Goal: Transaction & Acquisition: Purchase product/service

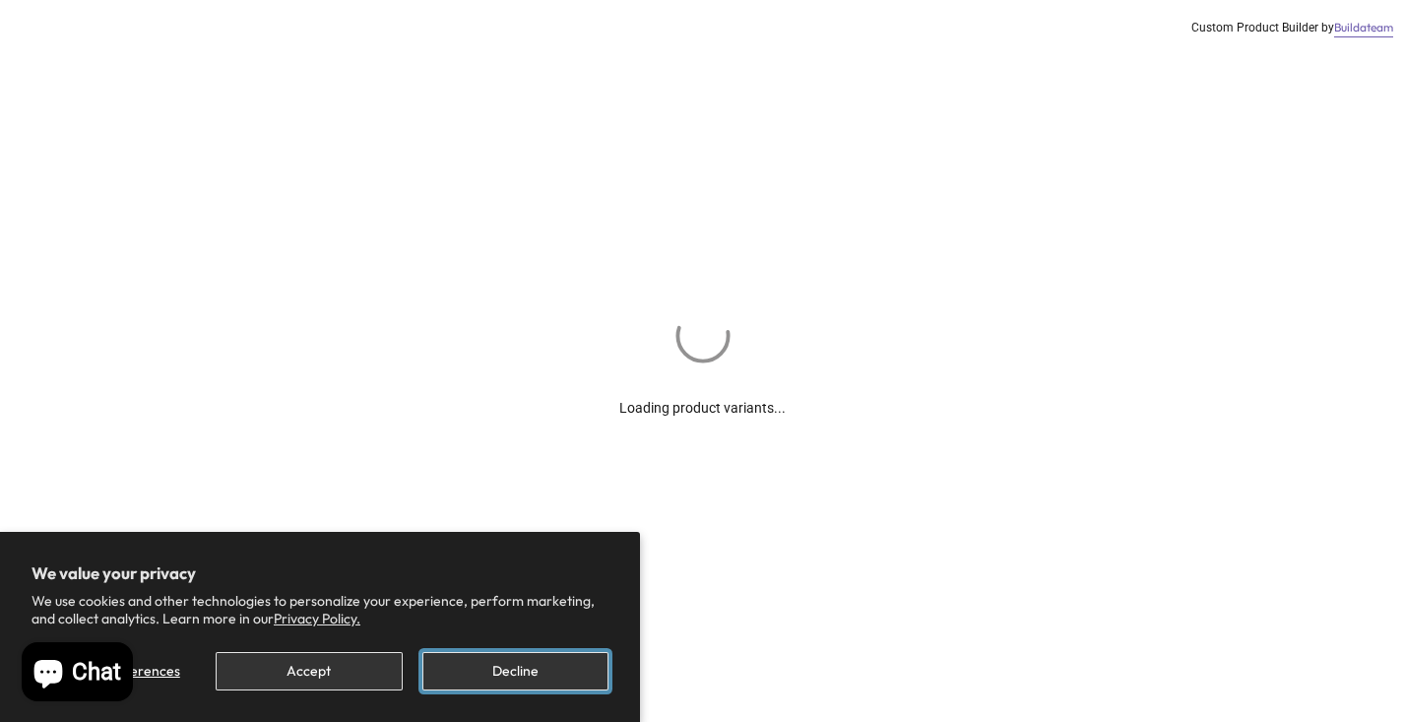
click at [499, 658] on button "Decline" at bounding box center [515, 671] width 186 height 38
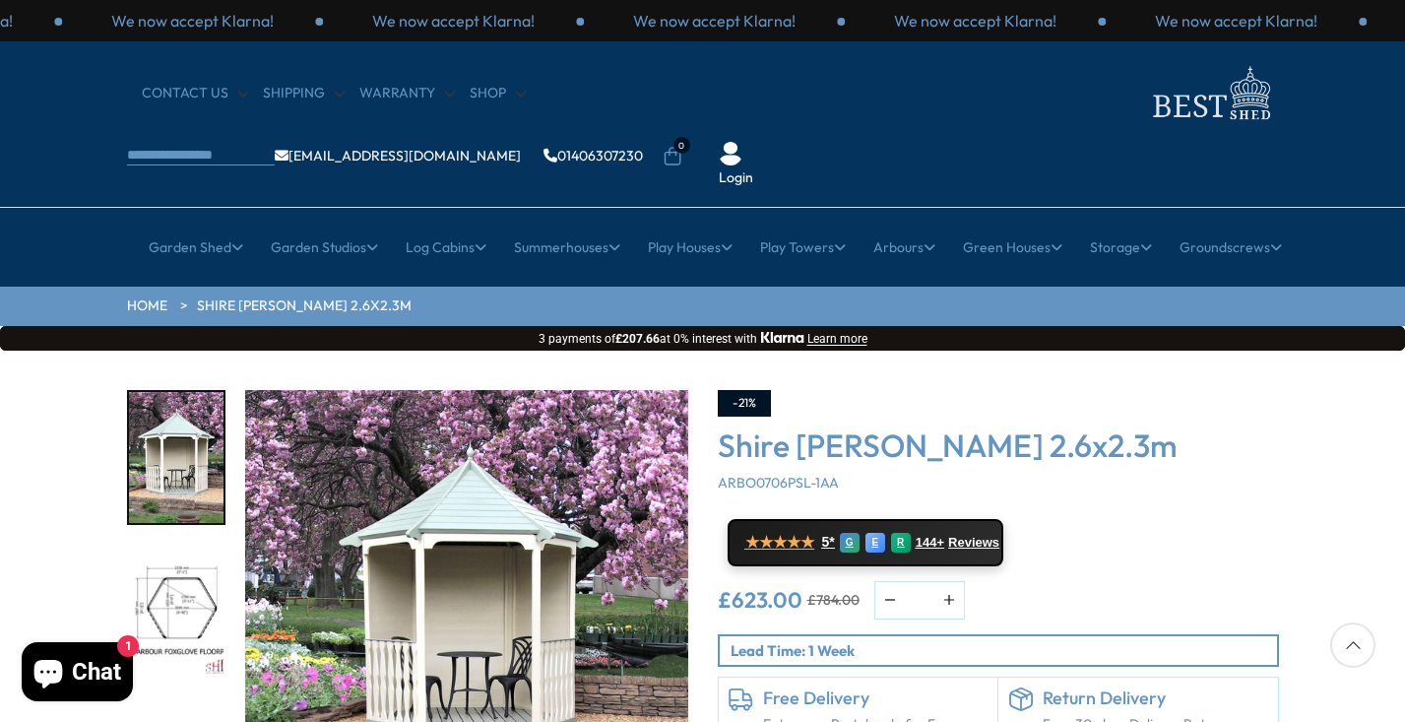
click at [175, 571] on img "2 / 8" at bounding box center [176, 611] width 95 height 131
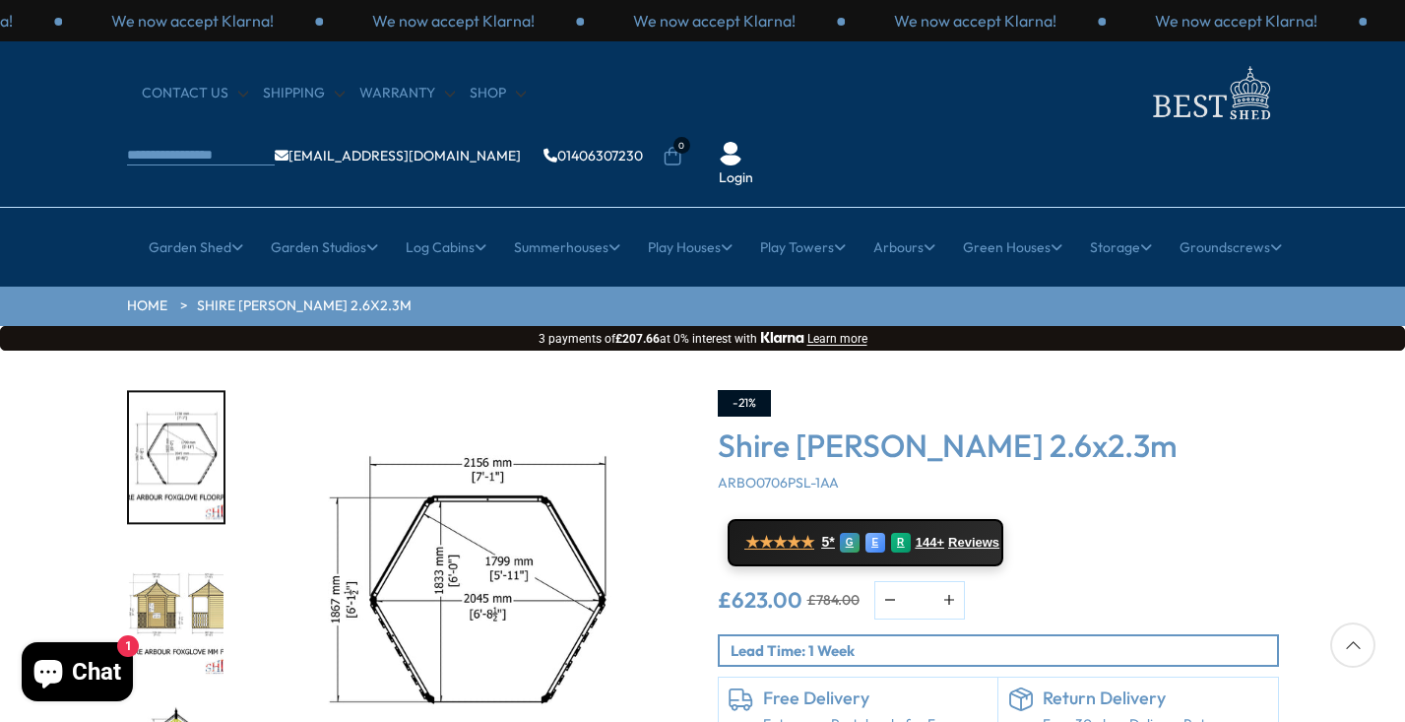
click at [155, 553] on img "3 / 8" at bounding box center [176, 611] width 95 height 131
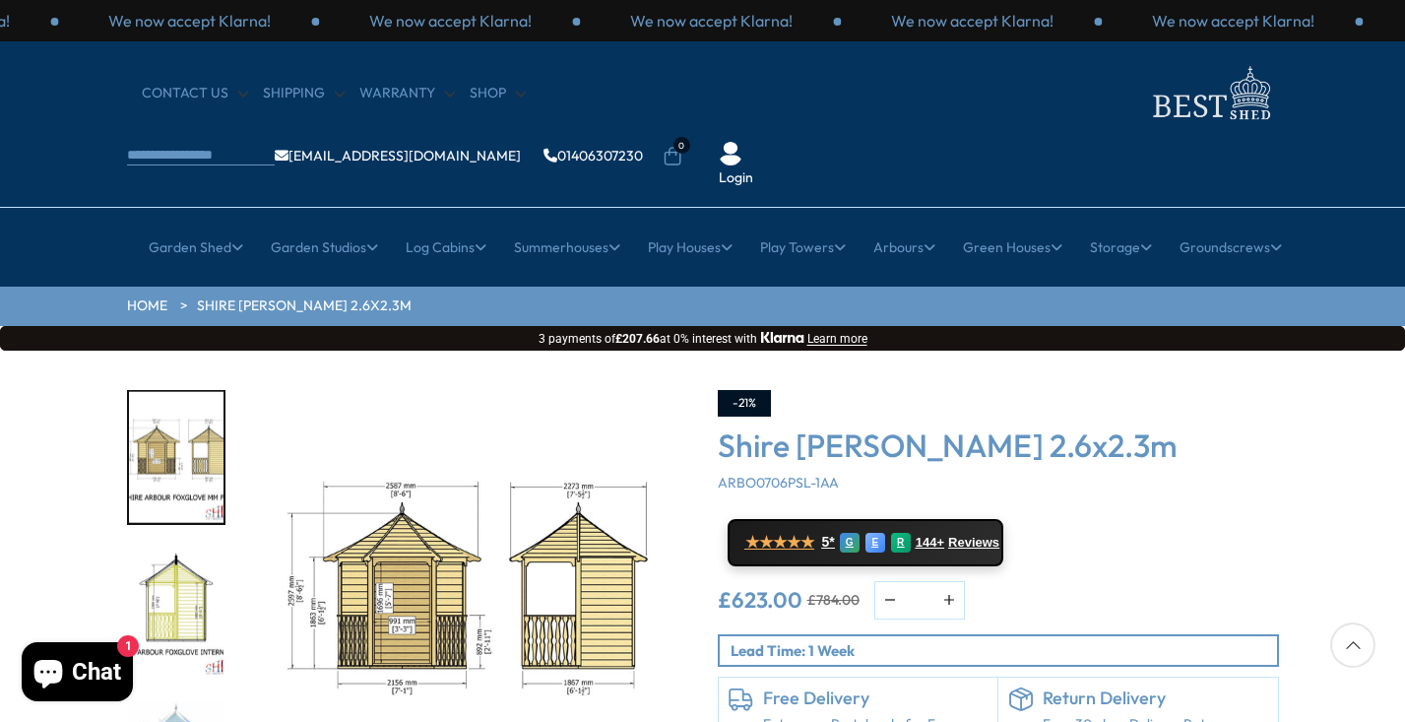
click at [161, 546] on img "4 / 8" at bounding box center [176, 611] width 95 height 131
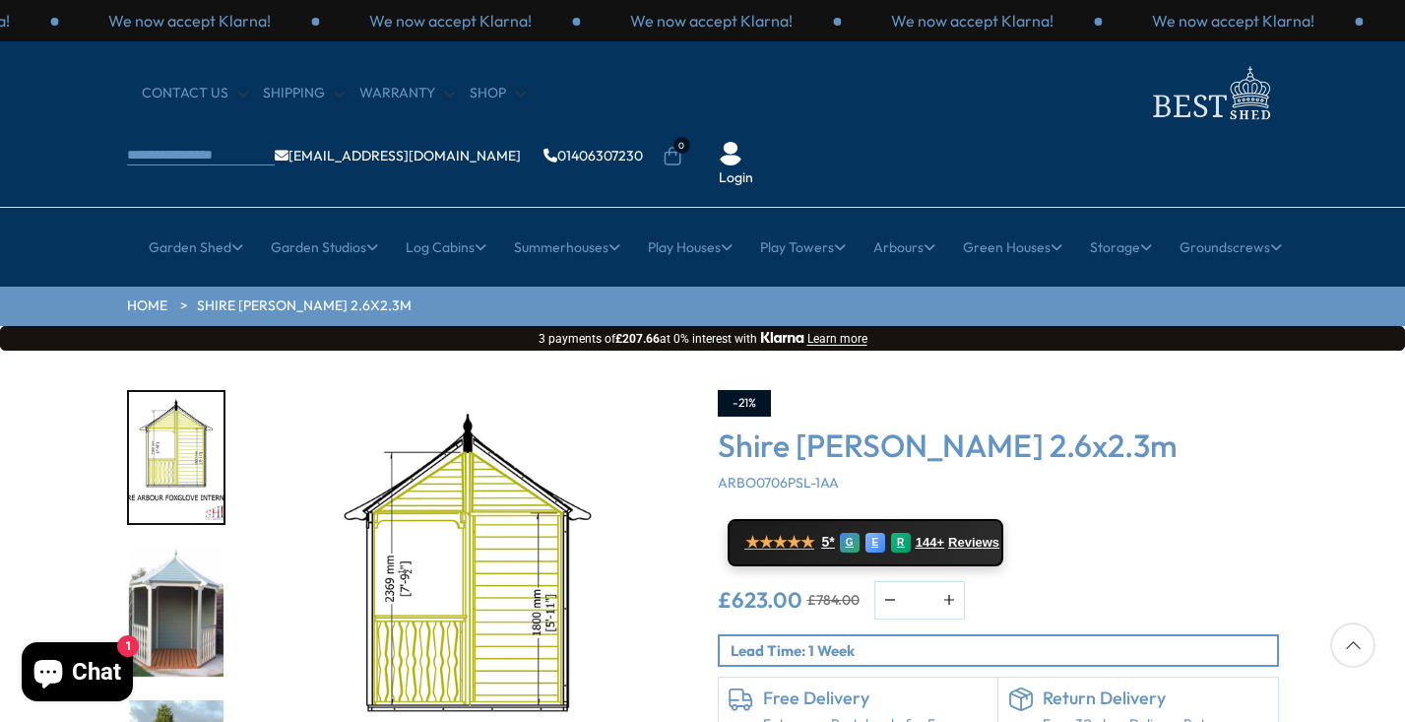
click at [164, 570] on img "5 / 8" at bounding box center [176, 611] width 95 height 131
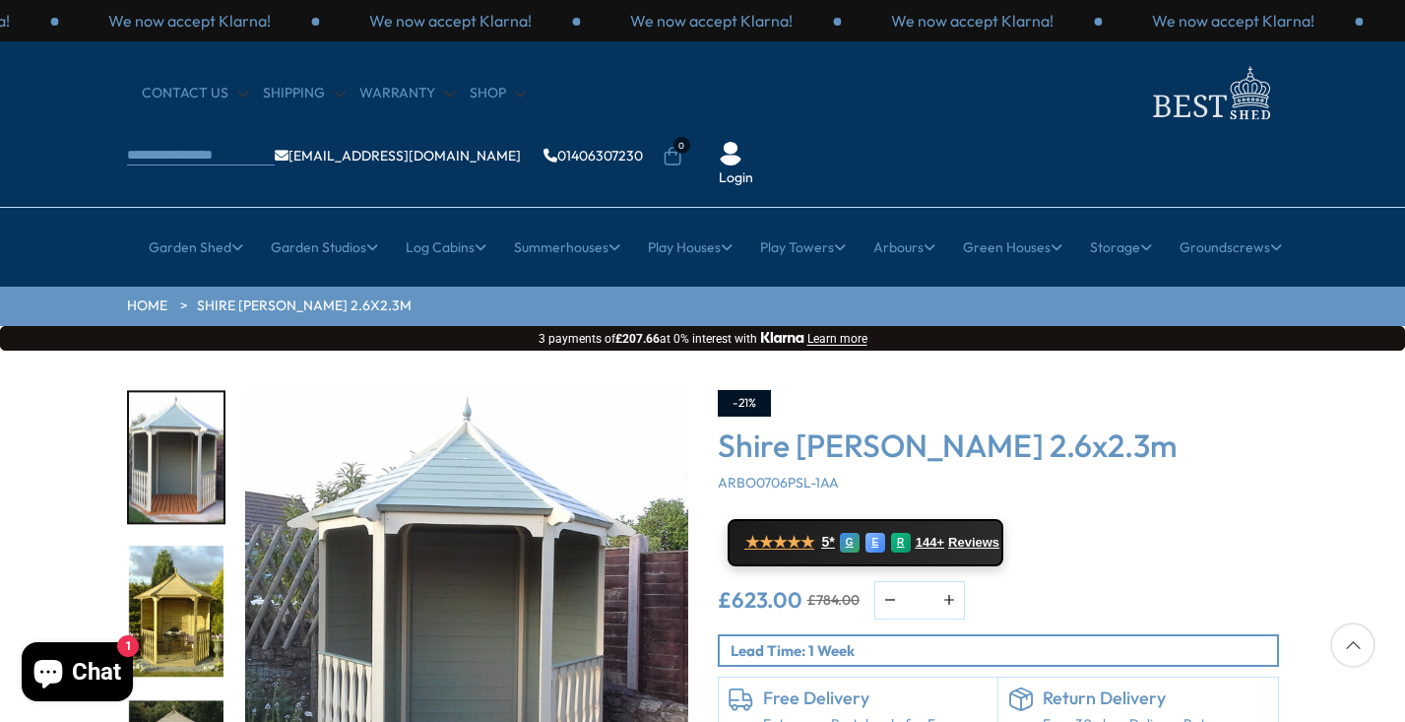
click at [164, 570] on img "6 / 8" at bounding box center [176, 611] width 95 height 131
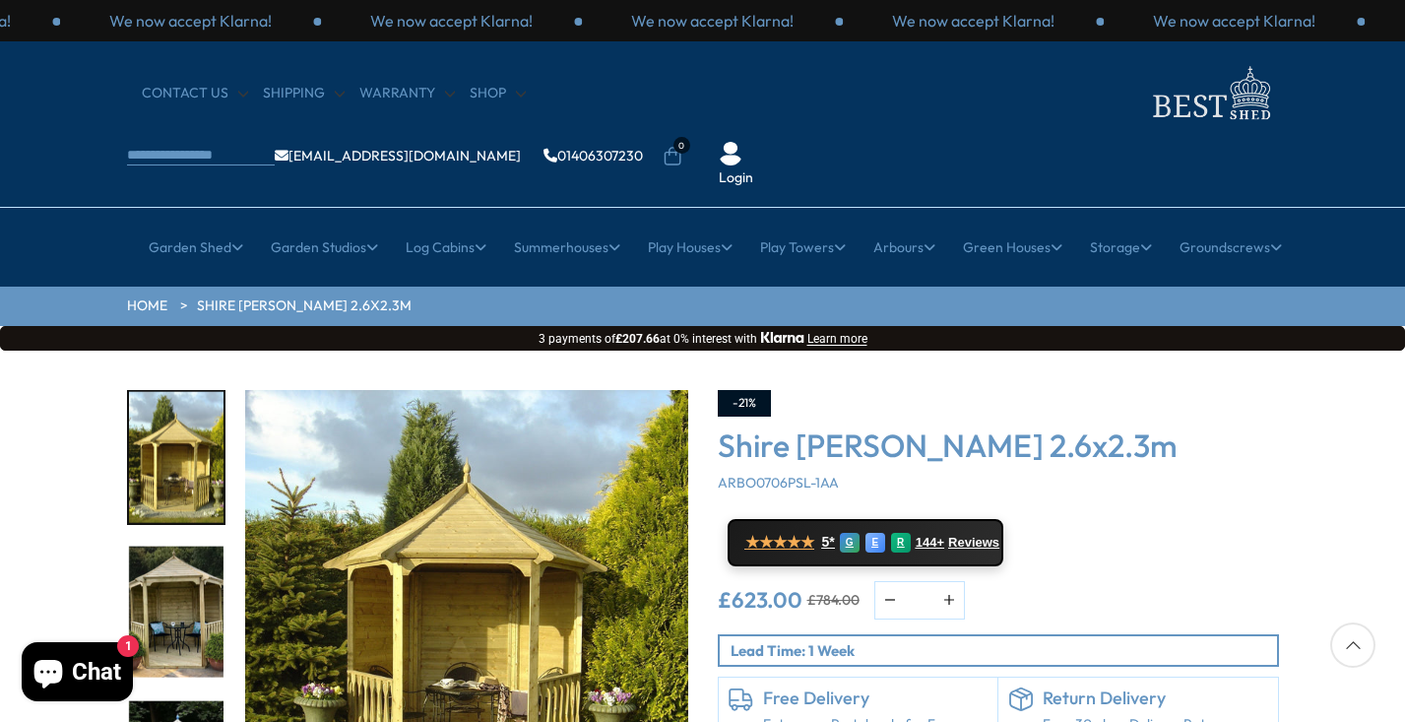
click at [164, 570] on img "7 / 8" at bounding box center [176, 611] width 95 height 131
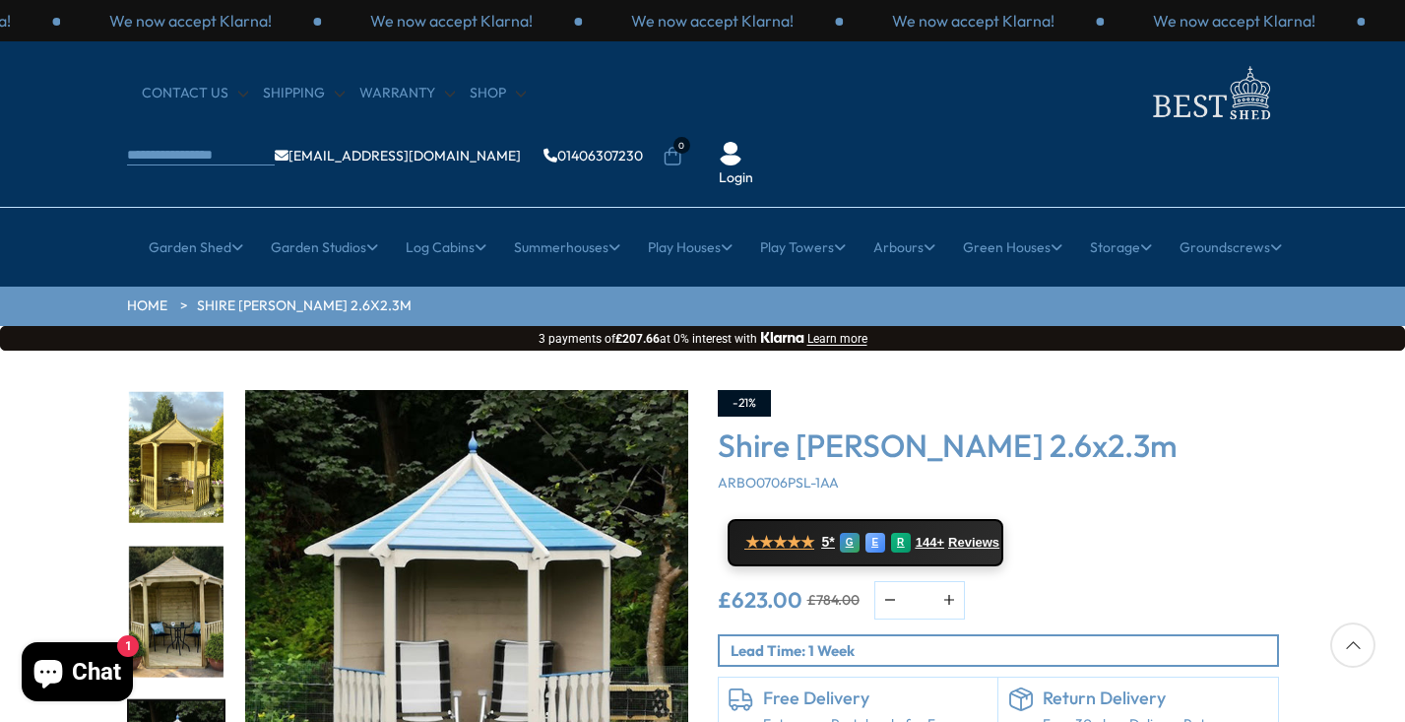
click at [182, 565] on img "7 / 8" at bounding box center [176, 611] width 95 height 131
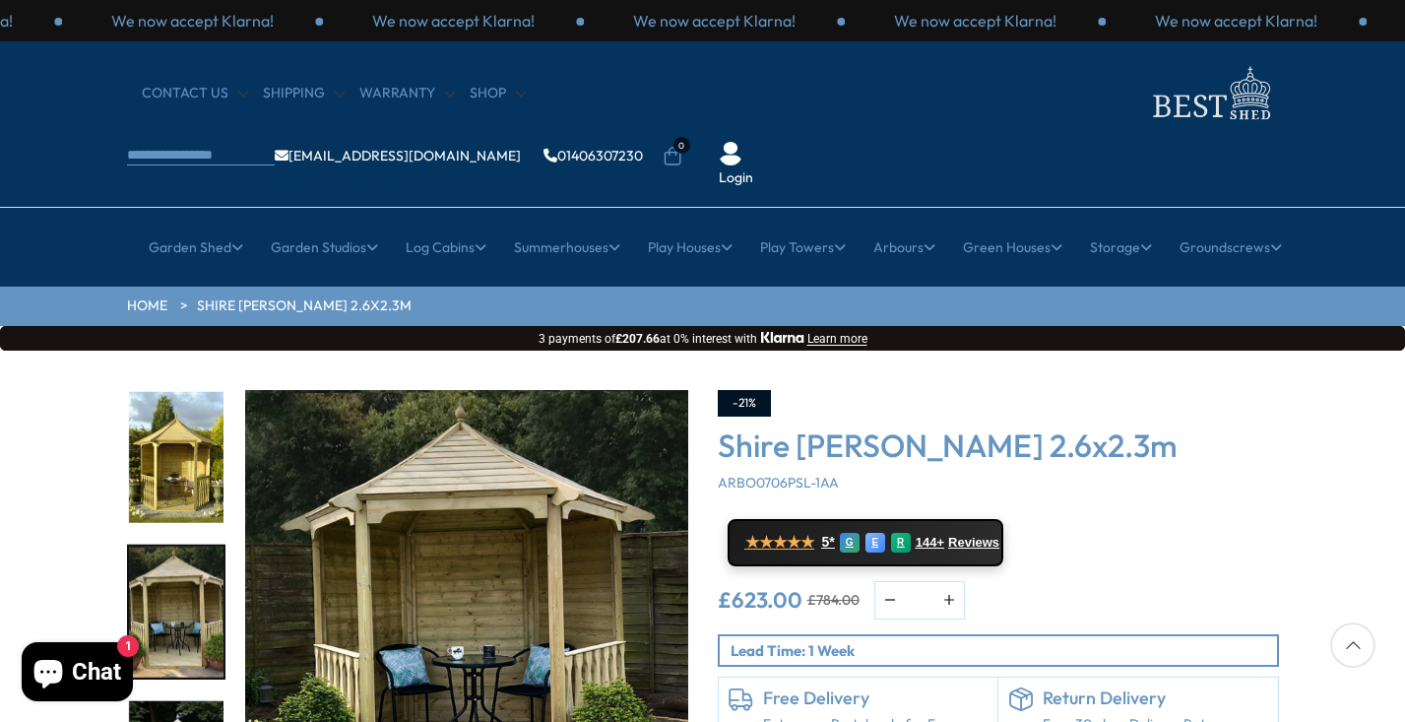
click at [169, 419] on img "6 / 8" at bounding box center [176, 457] width 95 height 131
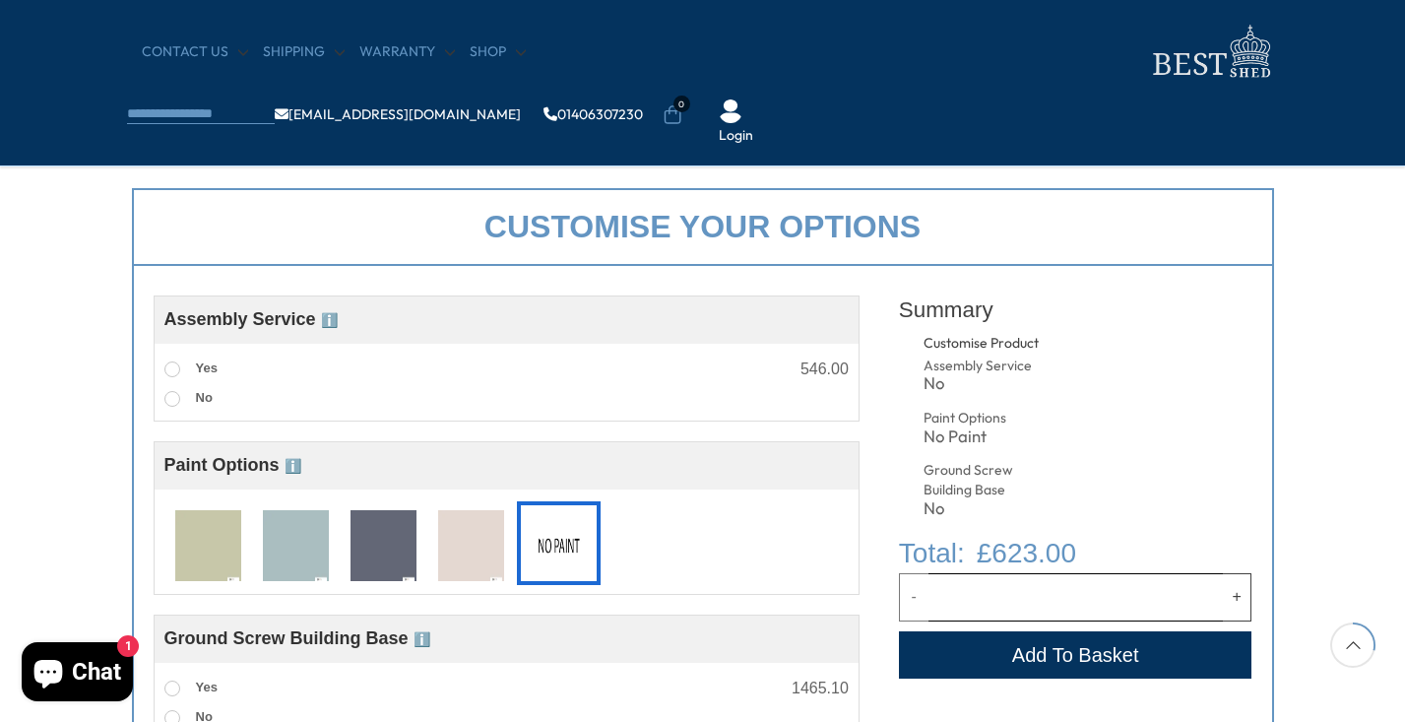
scroll to position [673, 0]
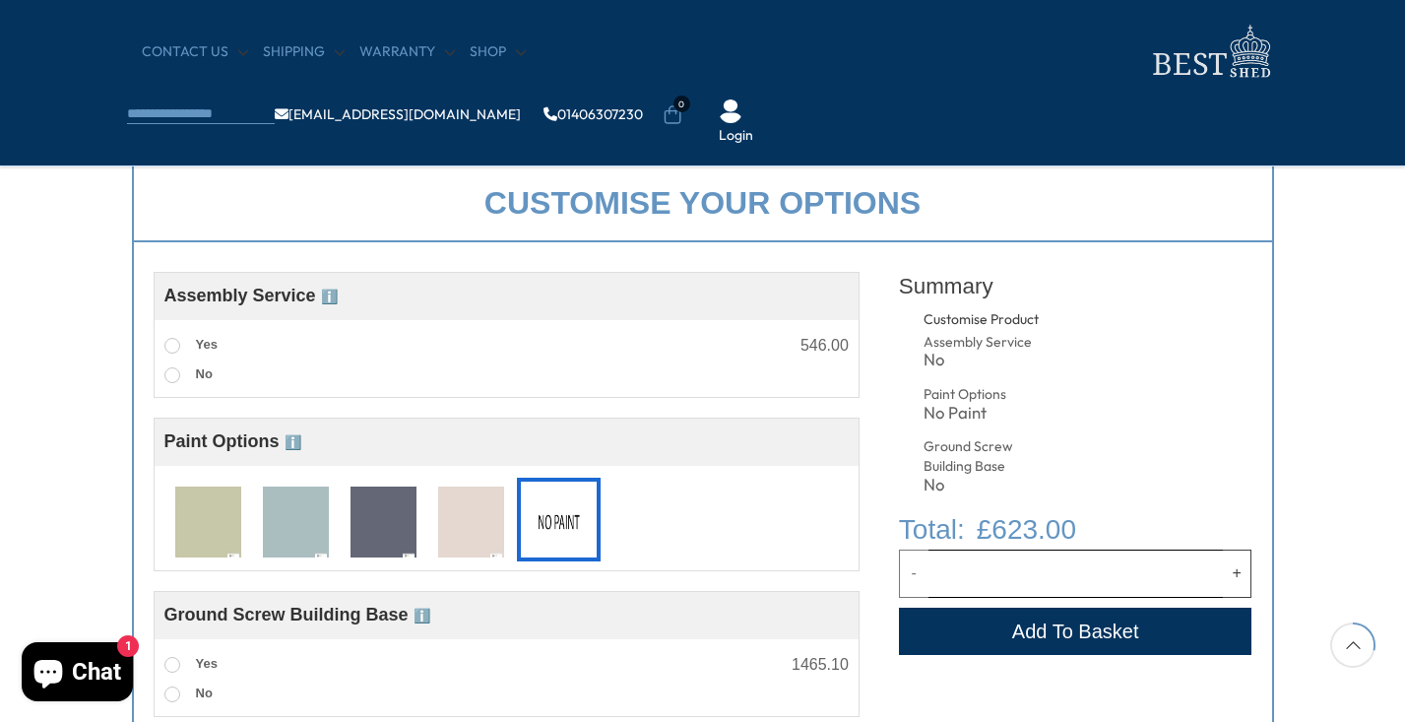
click at [191, 543] on img at bounding box center [208, 522] width 66 height 73
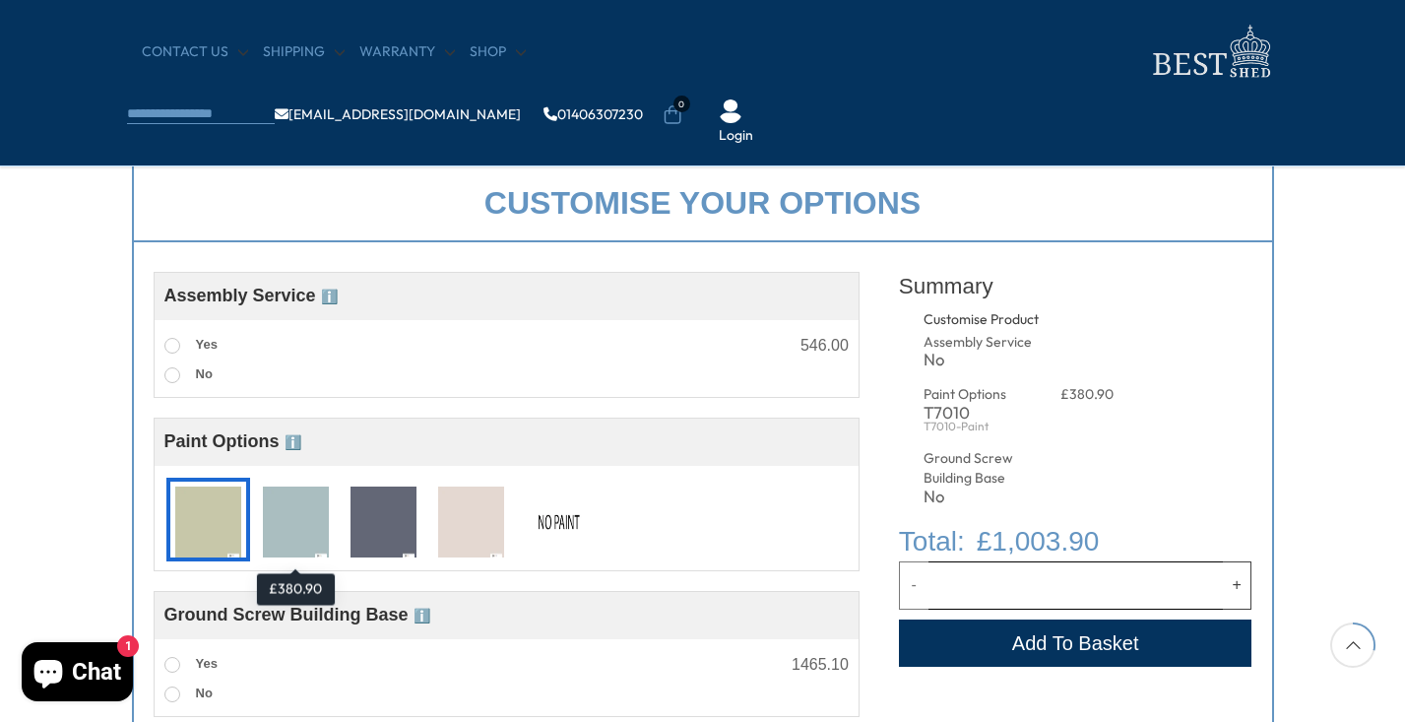
click at [282, 528] on img at bounding box center [296, 522] width 66 height 73
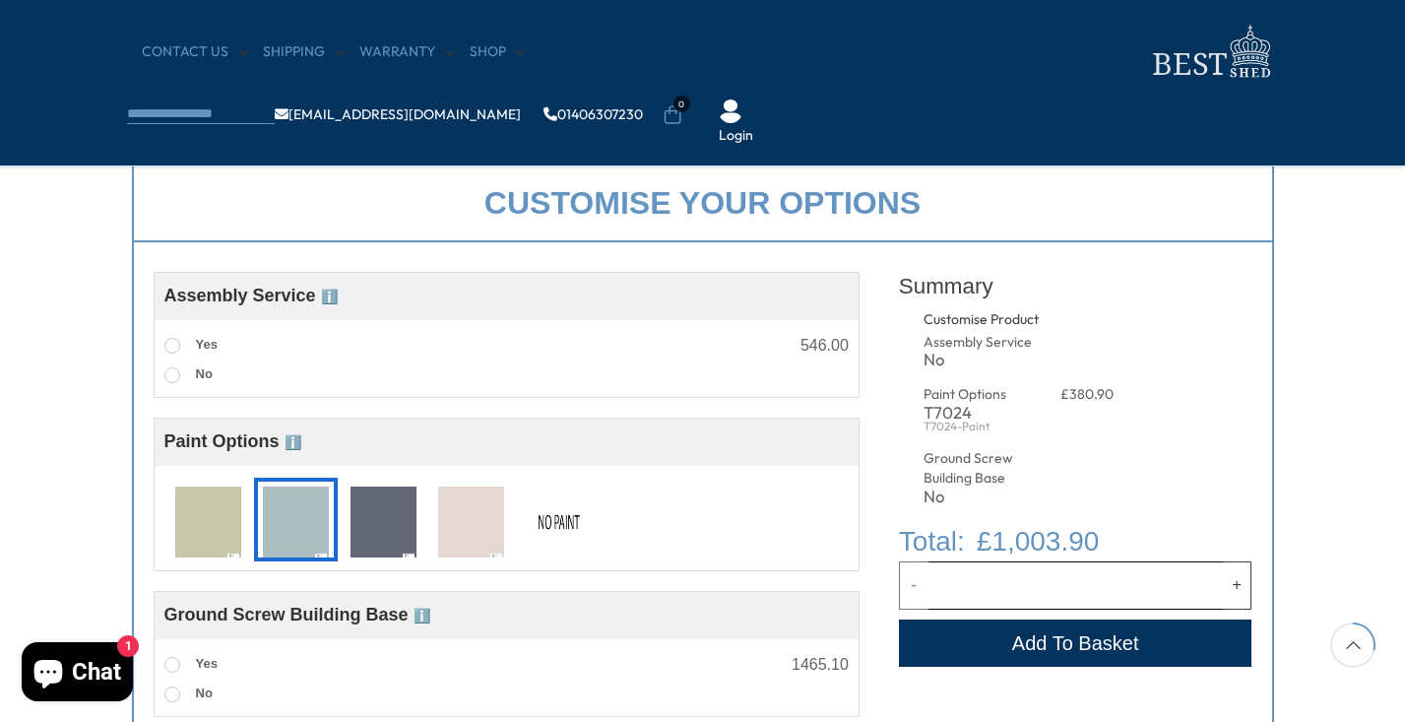
click at [191, 519] on img at bounding box center [208, 522] width 66 height 73
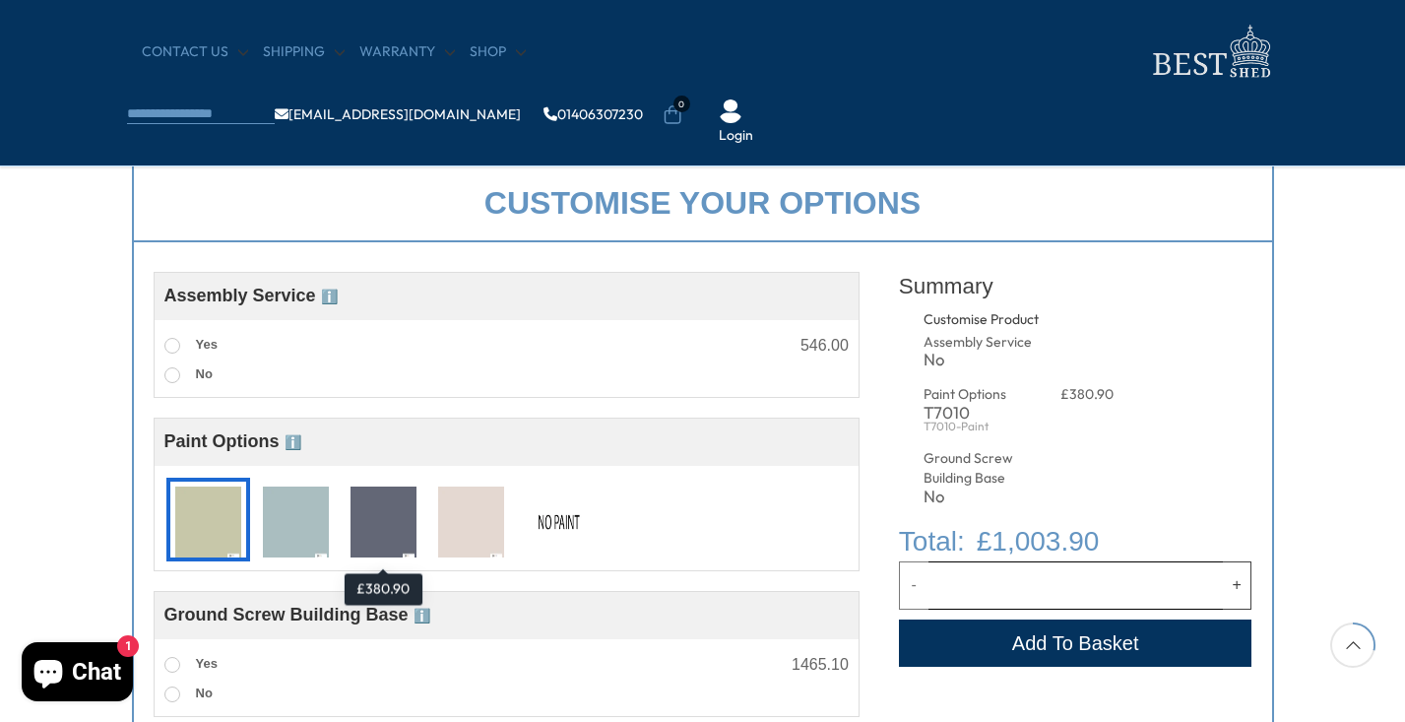
click at [401, 527] on img at bounding box center [383, 522] width 66 height 73
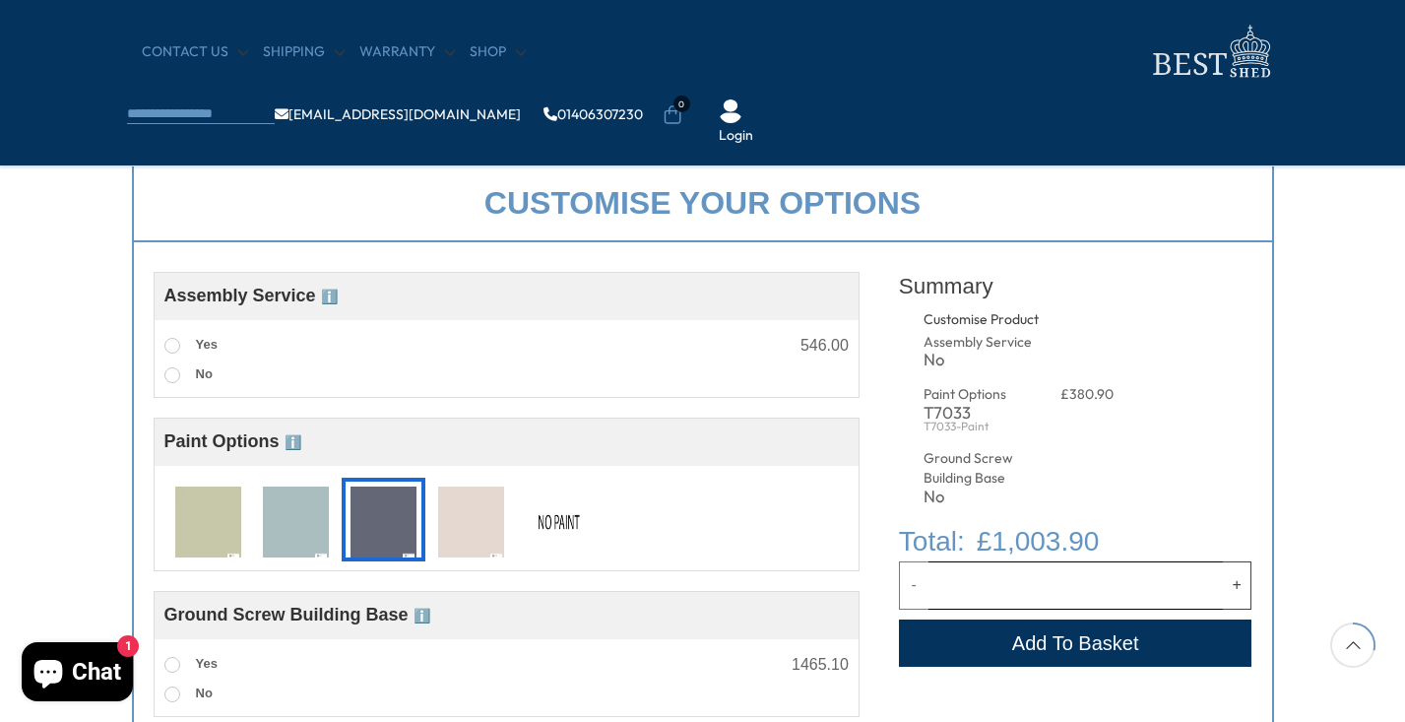
click at [473, 527] on img at bounding box center [471, 522] width 66 height 73
click at [541, 525] on img at bounding box center [559, 522] width 66 height 73
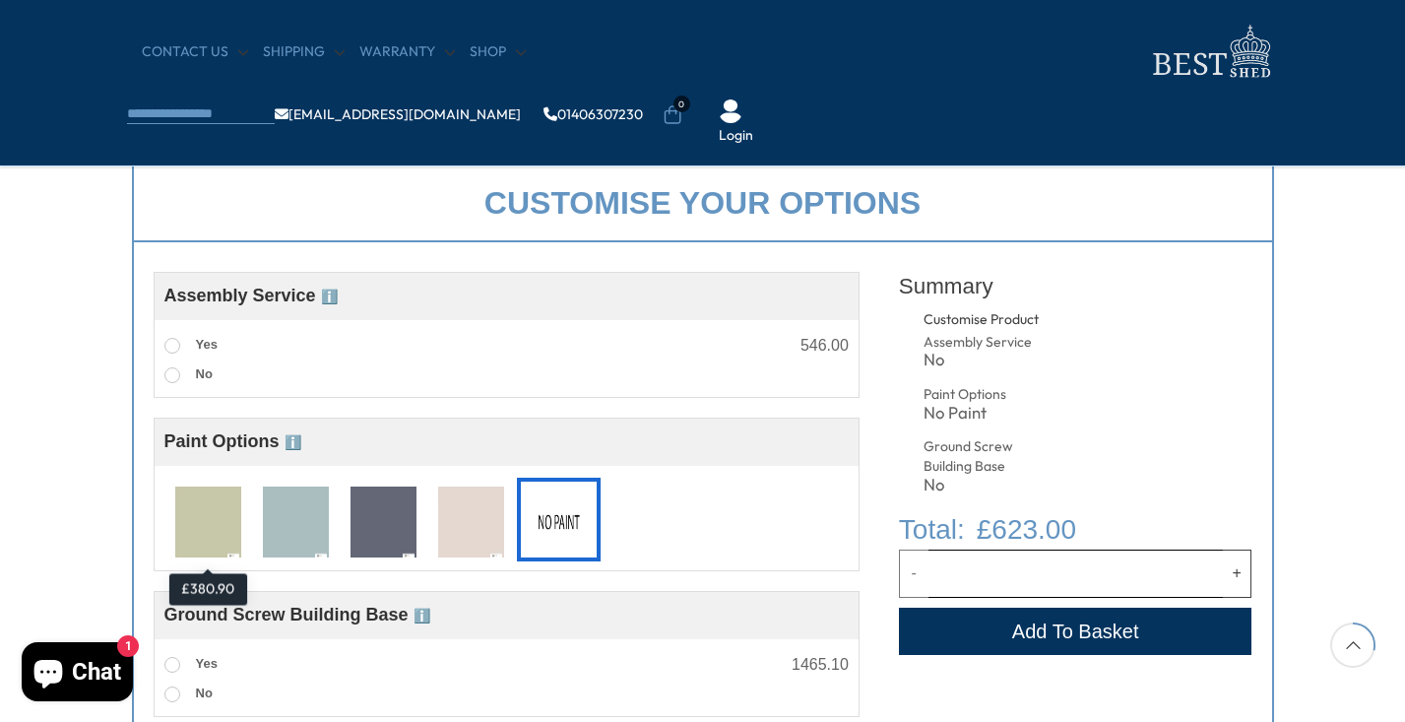
click at [199, 526] on img at bounding box center [208, 522] width 66 height 73
